Goal: Information Seeking & Learning: Learn about a topic

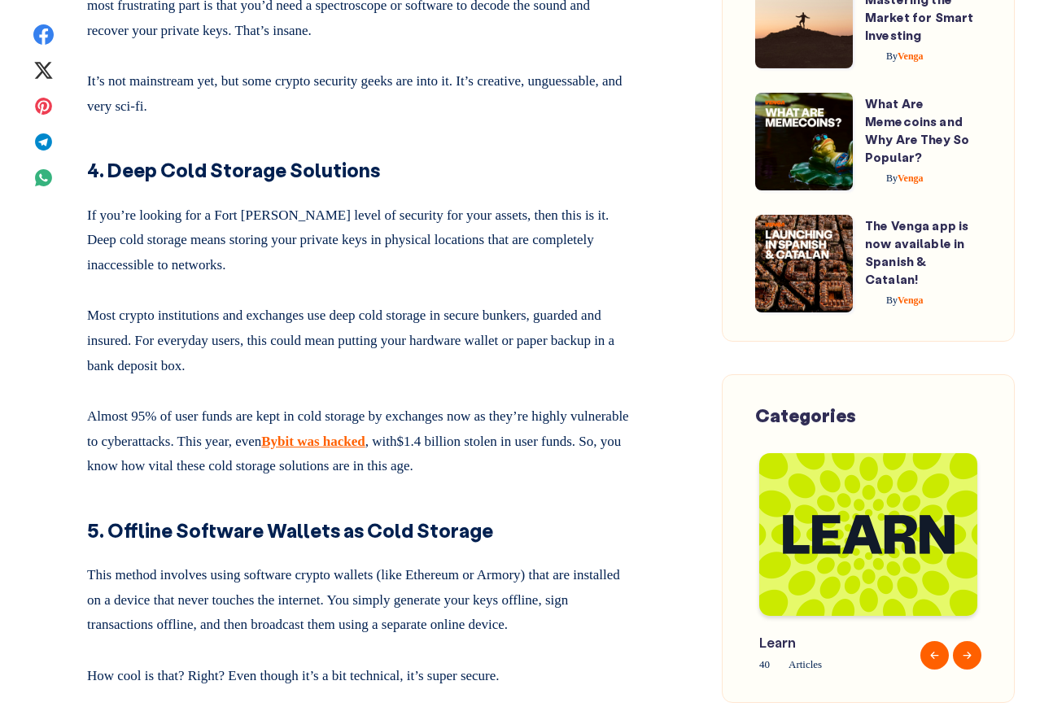
scroll to position [3409, 0]
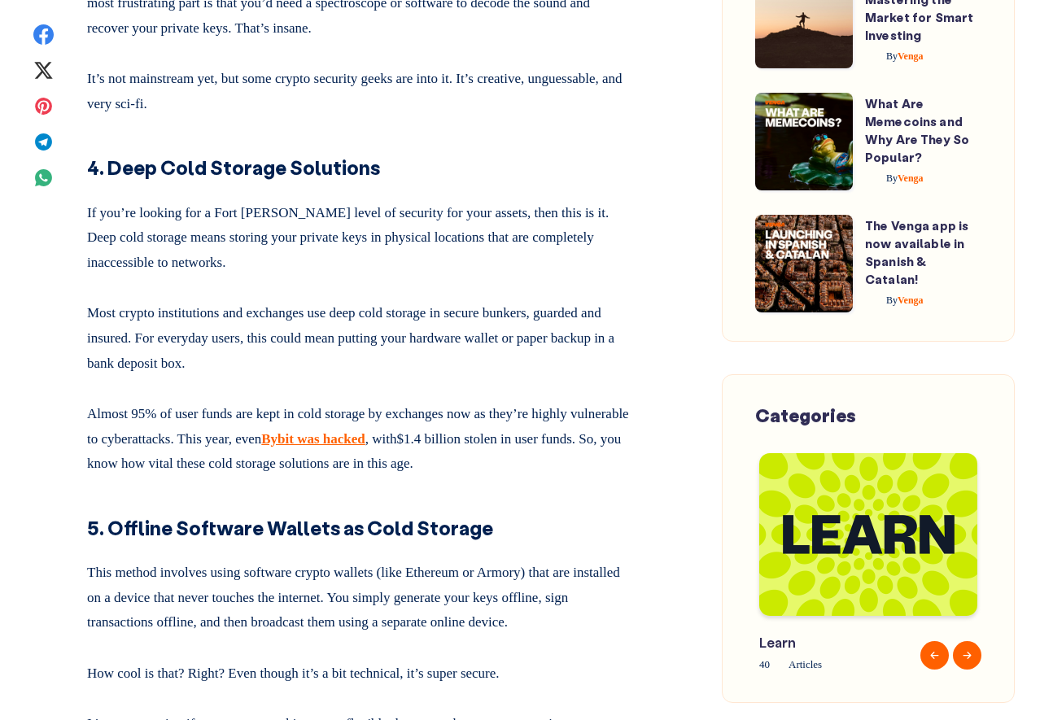
click at [352, 447] on u "Bybit was hacked" at bounding box center [313, 438] width 104 height 15
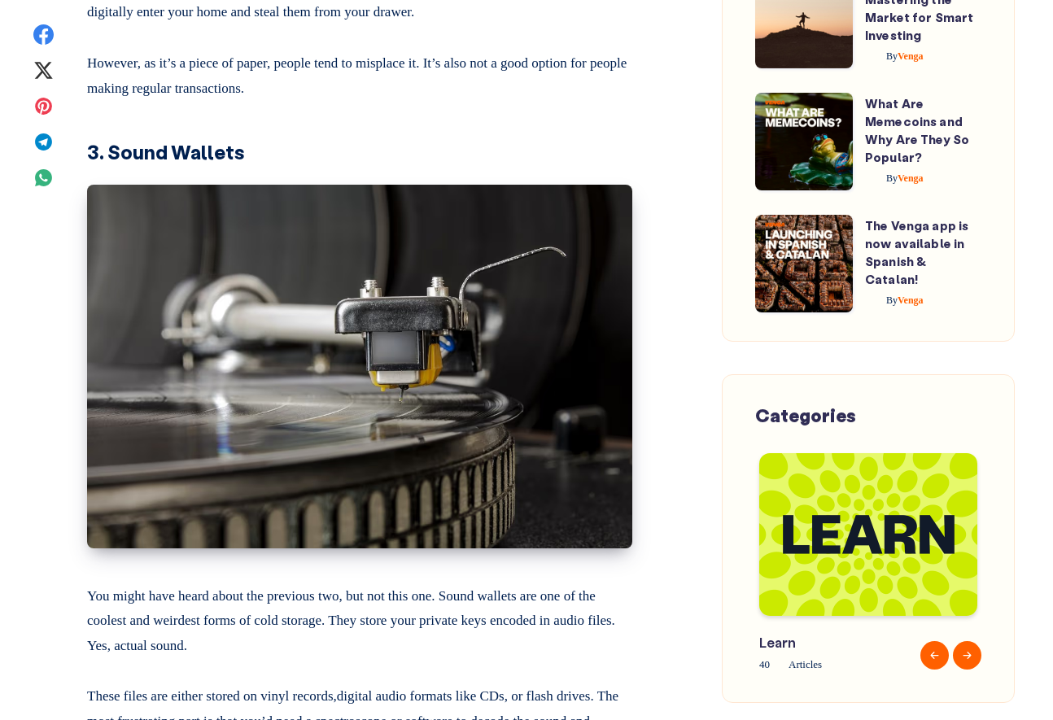
scroll to position [2693, 0]
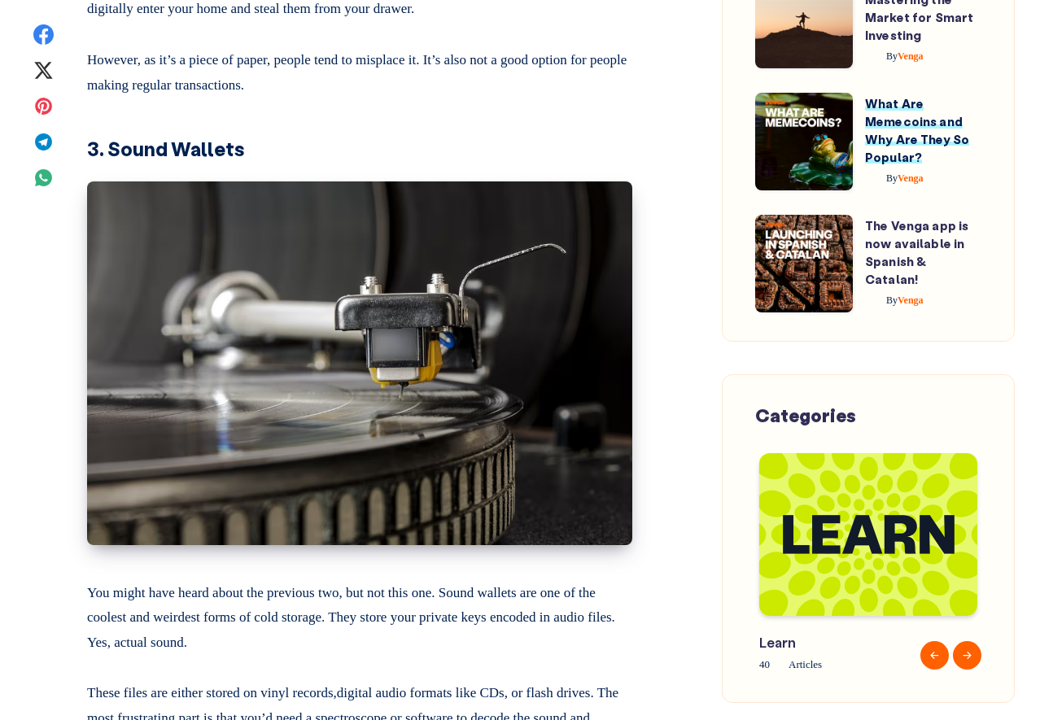
click at [896, 151] on link "What Are Memecoins and Why Are They So Popular?" at bounding box center [917, 129] width 104 height 69
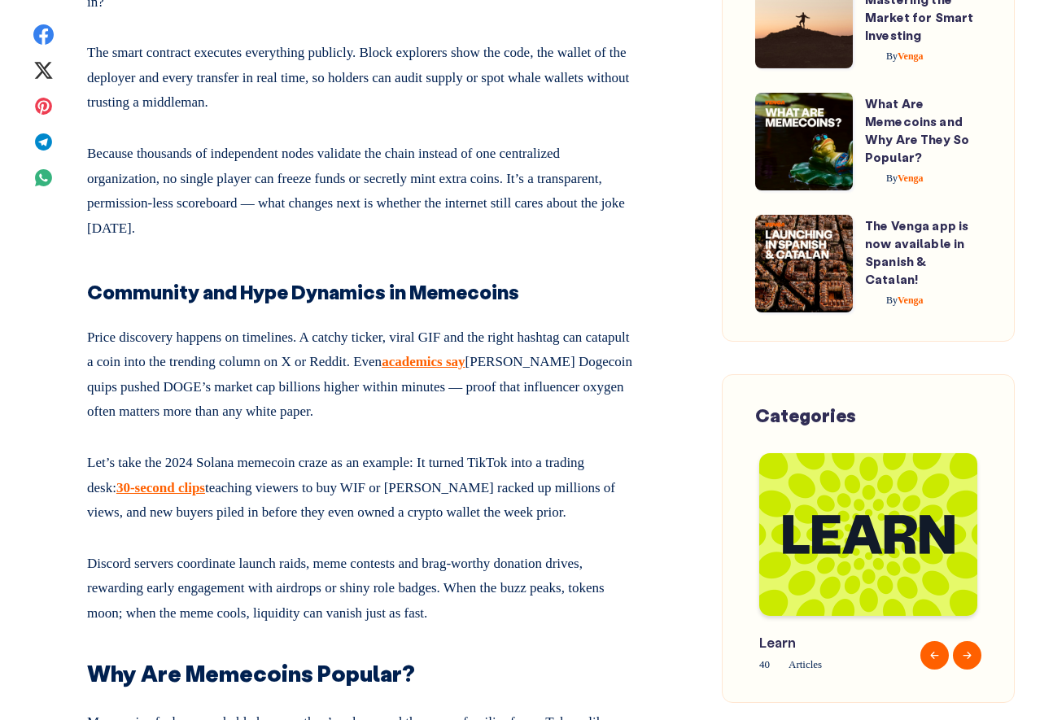
scroll to position [4099, 0]
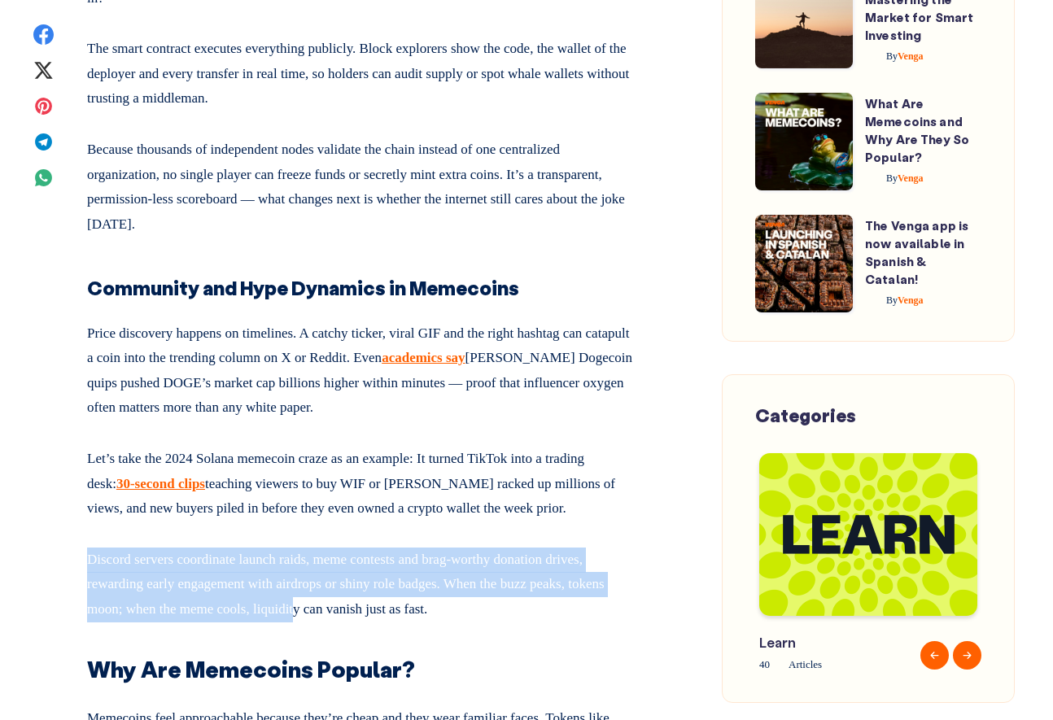
drag, startPoint x: 386, startPoint y: 503, endPoint x: 399, endPoint y: 570, distance: 68.0
click at [399, 570] on div "Ready to join the crypto [DATE] where a disco-dancing Shiba tips a frog in desi…" at bounding box center [359, 202] width 545 height 6995
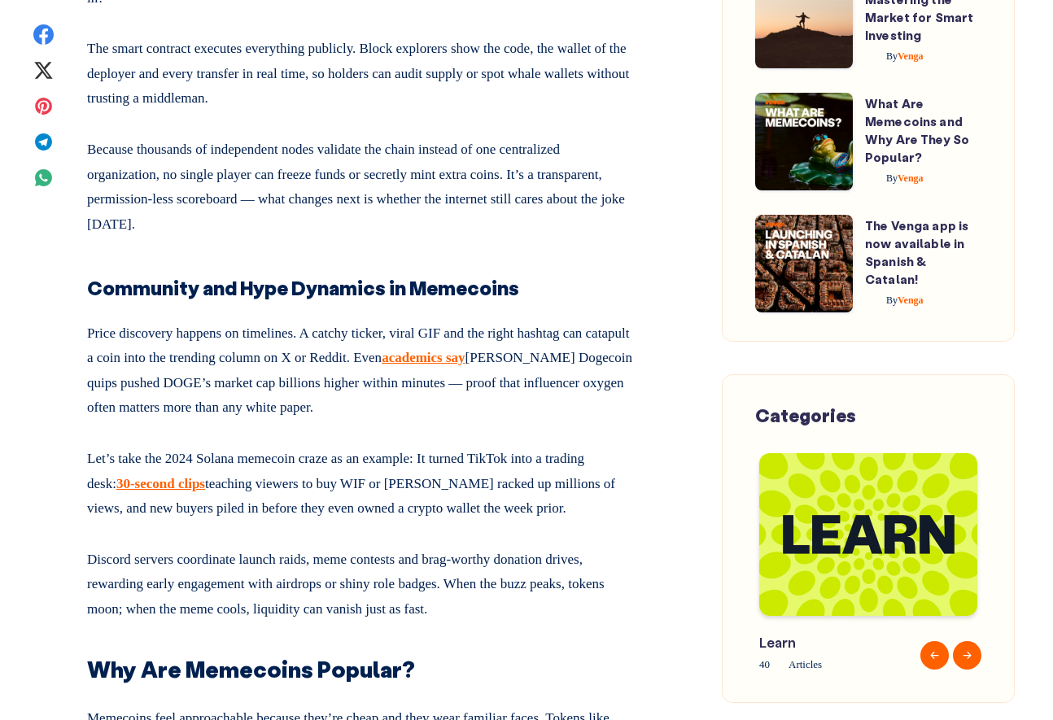
click at [570, 642] on h2 "Why Are Memecoins Popular?" at bounding box center [359, 664] width 545 height 44
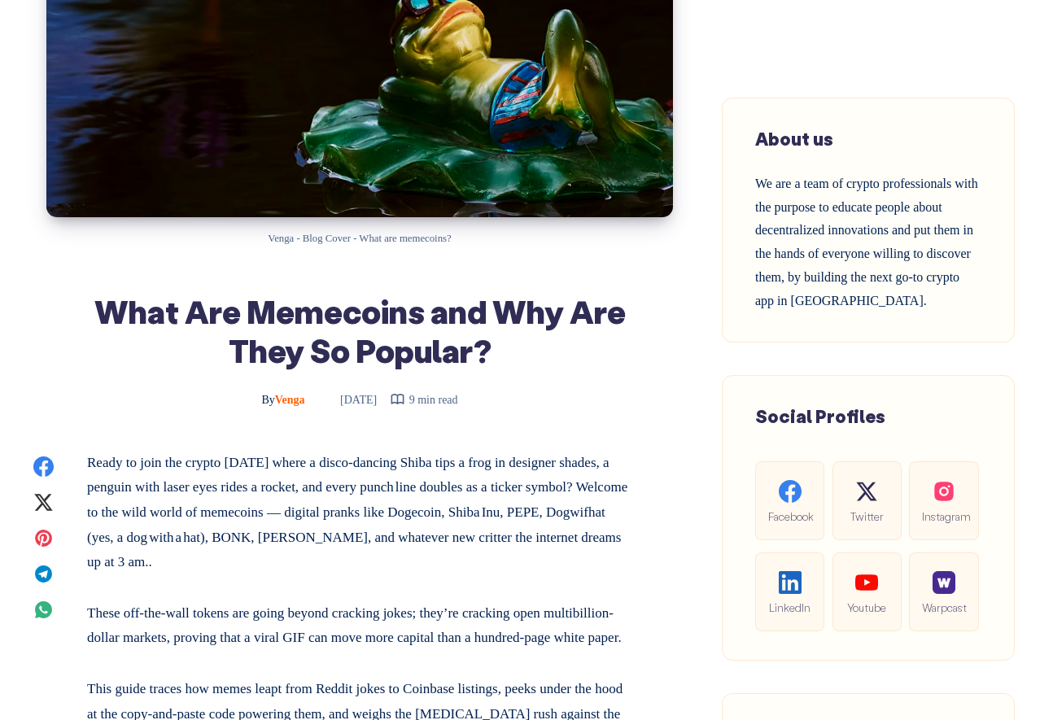
scroll to position [0, 0]
